Goal: Task Accomplishment & Management: Manage account settings

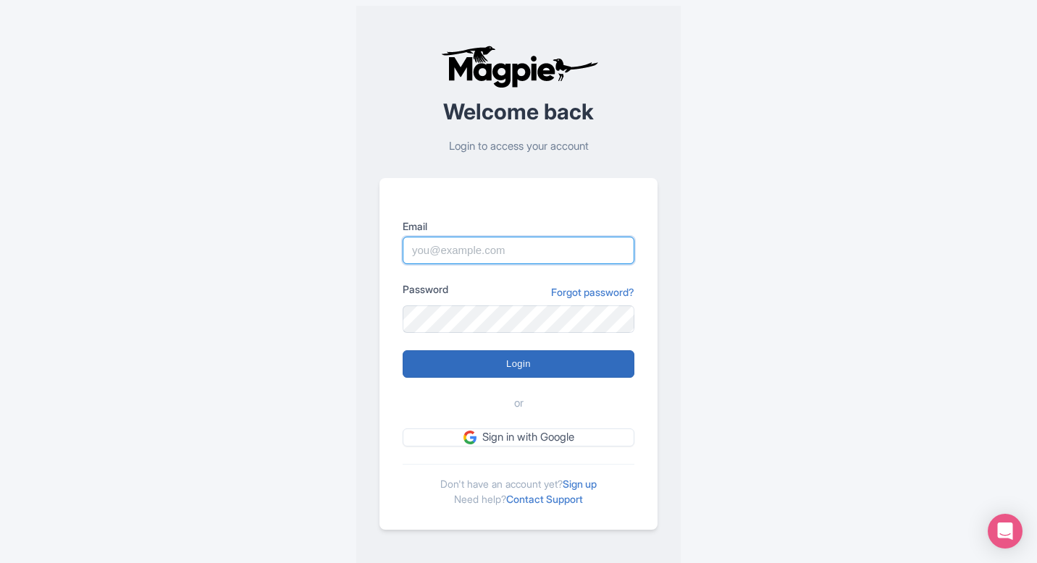
type input "[EMAIL_ADDRESS][DOMAIN_NAME]"
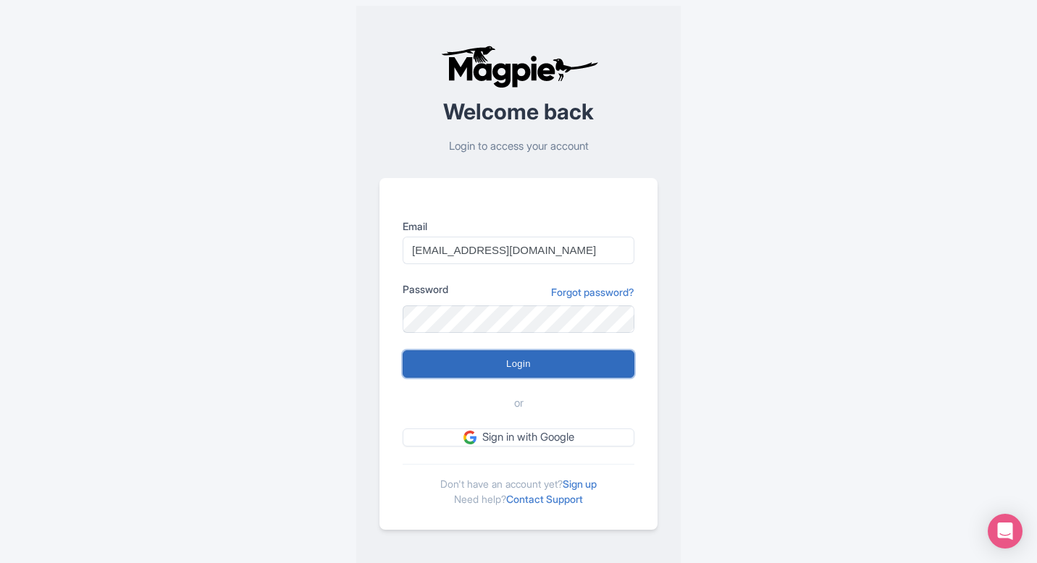
click at [524, 357] on input "Login" at bounding box center [519, 365] width 232 height 28
type input "Logging in..."
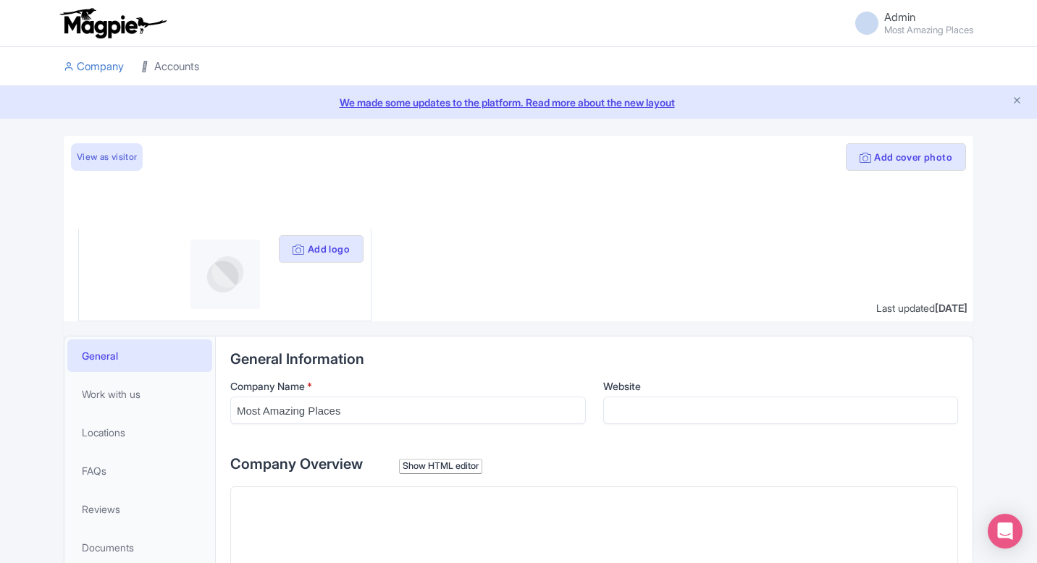
click at [167, 75] on link "Accounts" at bounding box center [170, 67] width 58 height 40
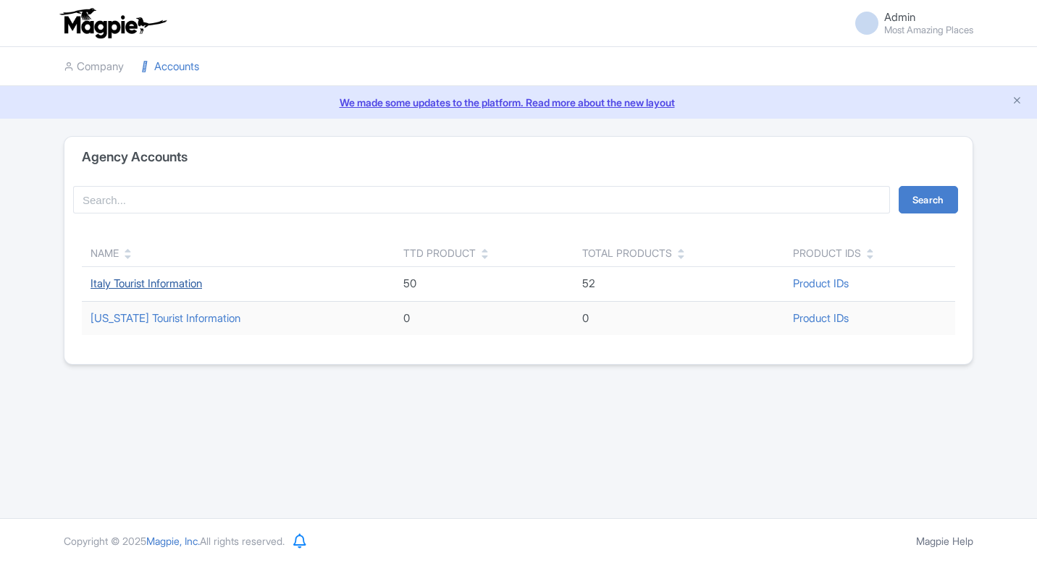
click at [128, 289] on link "Italy Tourist Information" at bounding box center [147, 284] width 112 height 14
click at [185, 285] on link "Italy Tourist Information" at bounding box center [147, 284] width 112 height 14
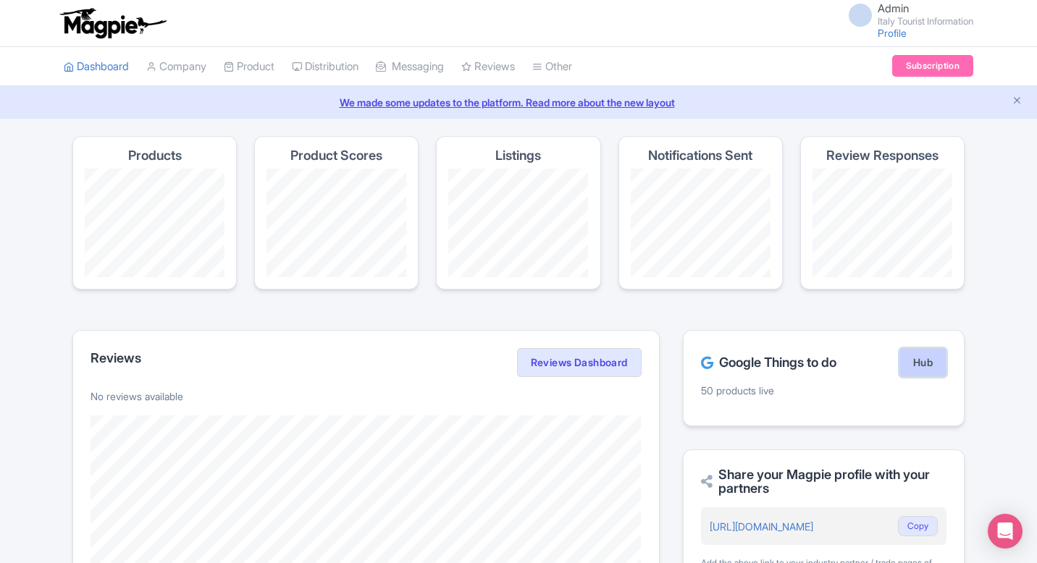
click at [908, 361] on link "Hub" at bounding box center [923, 362] width 47 height 29
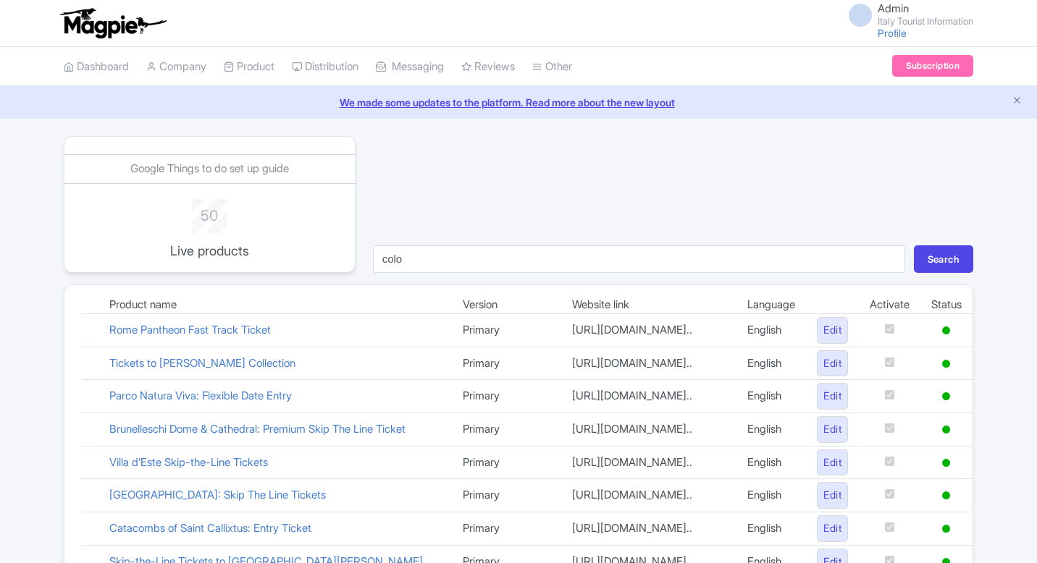
type input "colo"
click at [914, 246] on button "Search" at bounding box center [943, 260] width 59 height 28
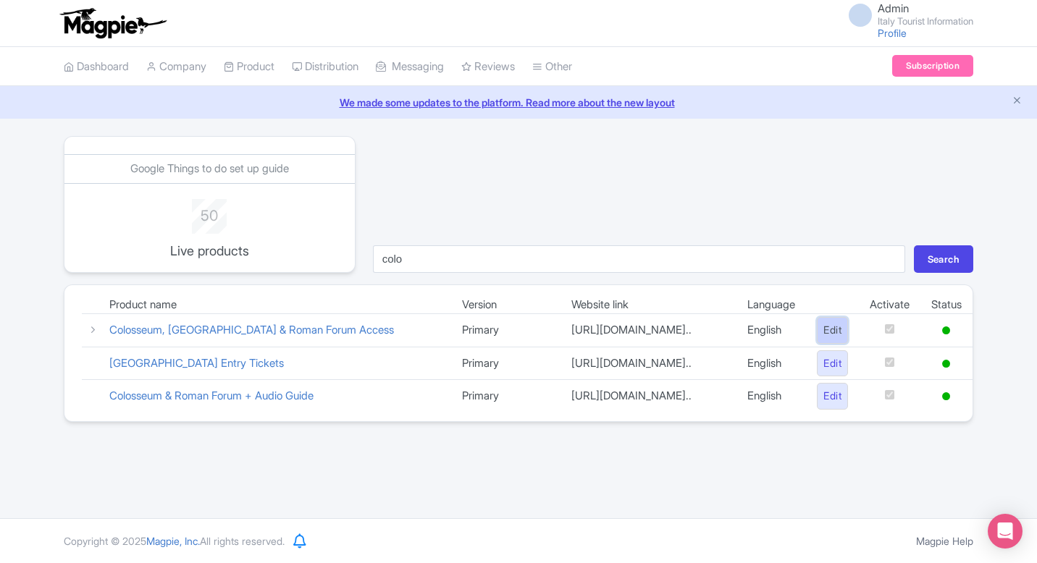
click at [822, 329] on link "Edit" at bounding box center [832, 330] width 31 height 27
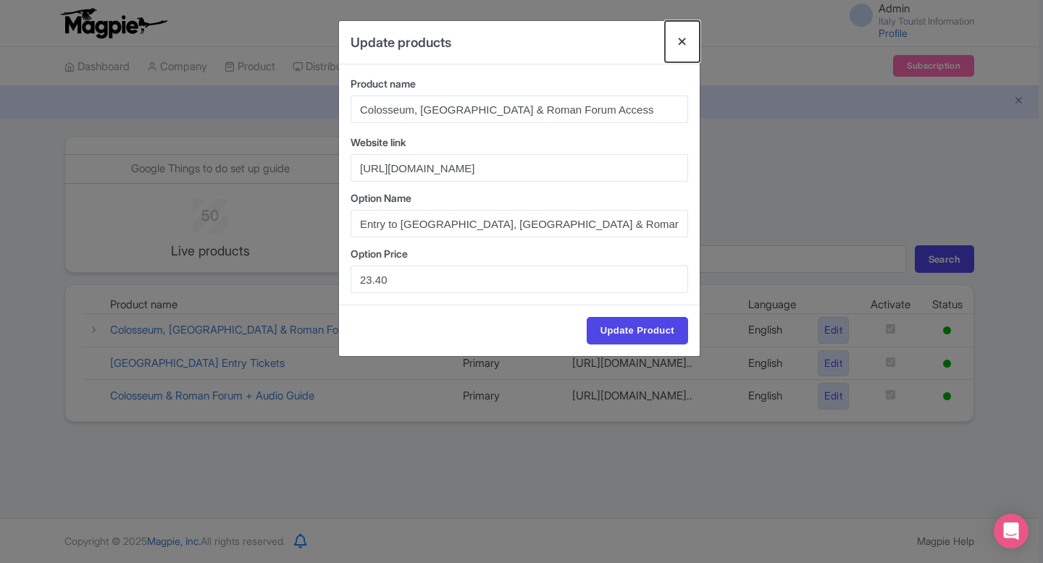
click at [679, 38] on button "Close" at bounding box center [682, 41] width 35 height 41
